Goal: Transaction & Acquisition: Purchase product/service

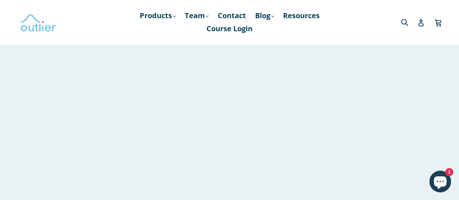
scroll to position [980, 0]
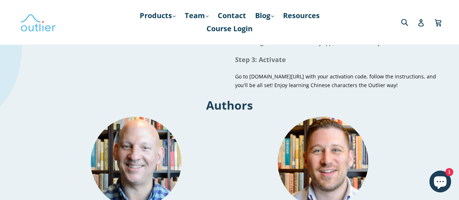
scroll to position [617, 0]
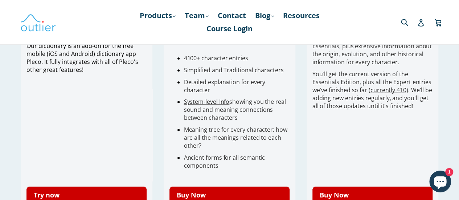
scroll to position [245, 0]
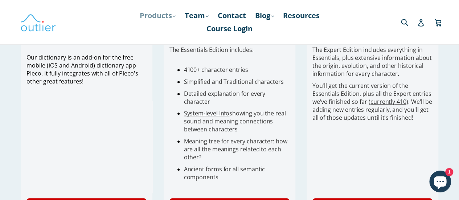
click at [170, 17] on link "Products .cls-1{fill:#231f20} expand" at bounding box center [157, 15] width 43 height 13
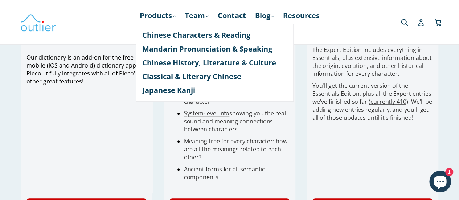
click at [186, 142] on span "Meaning tree for every character: how are all the meanings related to each othe…" at bounding box center [235, 149] width 103 height 24
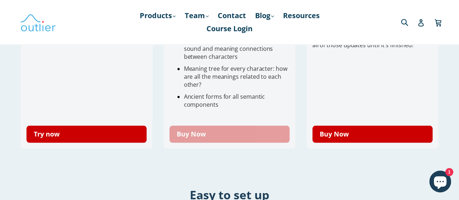
click at [204, 133] on link "Buy Now" at bounding box center [230, 134] width 121 height 17
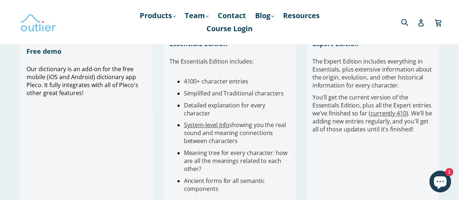
scroll to position [281, 0]
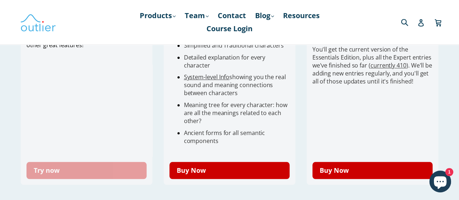
click at [54, 164] on link "Try now" at bounding box center [86, 170] width 121 height 17
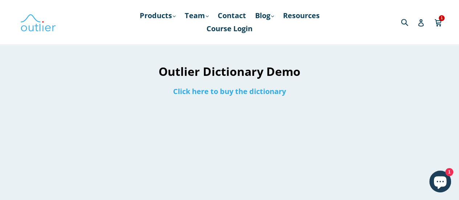
click at [209, 96] on div "Click here to buy the dictionary" at bounding box center [229, 91] width 223 height 17
click at [209, 94] on link "Click here to buy the dictionary" at bounding box center [229, 91] width 113 height 10
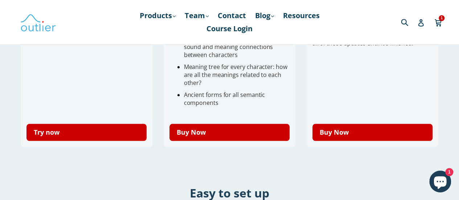
scroll to position [363, 0]
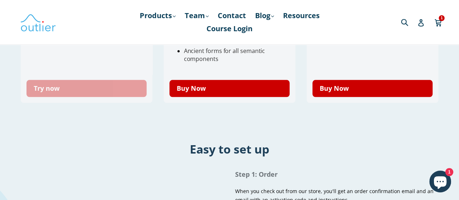
click at [93, 97] on link "Try now" at bounding box center [86, 88] width 121 height 17
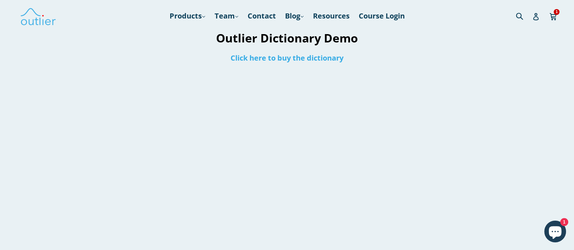
scroll to position [45, 0]
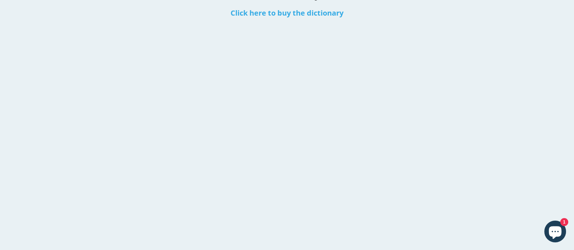
click at [433, 92] on div "Outlier Dictionary Demo Click here to buy the dictionary" at bounding box center [287, 171] width 574 height 380
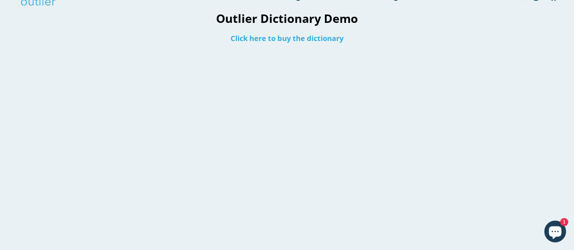
scroll to position [0, 0]
